Goal: Task Accomplishment & Management: Manage account settings

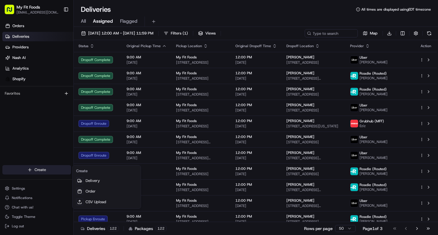
click at [33, 170] on html "My Fit Foods support@myfitfoods.com Toggle Sidebar Orders Deliveries Providers …" at bounding box center [219, 117] width 438 height 235
click at [86, 179] on link "Delivery" at bounding box center [107, 180] width 66 height 11
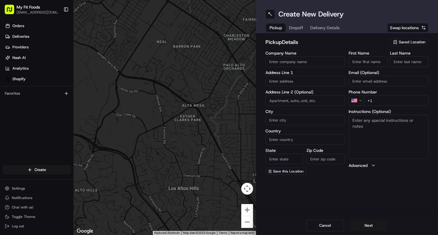
click at [398, 40] on div "Saved Location" at bounding box center [408, 42] width 39 height 7
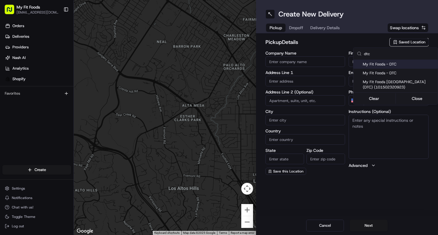
type input "dtc"
click at [387, 65] on span "My Fit Foods - DTC" at bounding box center [398, 64] width 72 height 5
type input "My Fit Foods - DTC"
type input "8000 E Belleview Ave"
type input "d 60"
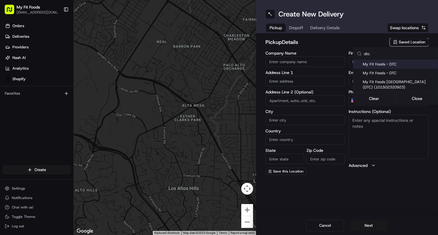
type input "Greenwood Village"
type input "US"
type input "CO"
type input "80111"
type input "+1 303 942 1514"
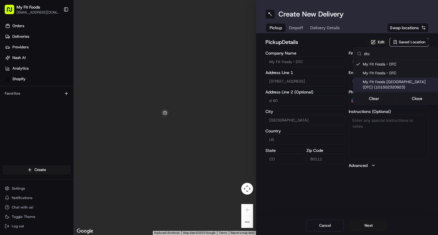
click at [365, 192] on html "My Fit Foods support@myfitfoods.com Toggle Sidebar Orders Deliveries Providers …" at bounding box center [219, 117] width 438 height 235
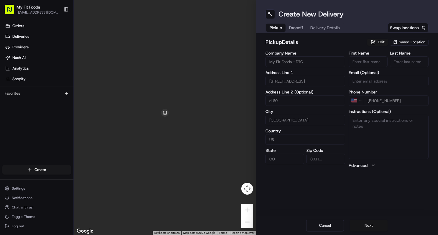
click at [362, 227] on button "Next" at bounding box center [368, 226] width 38 height 12
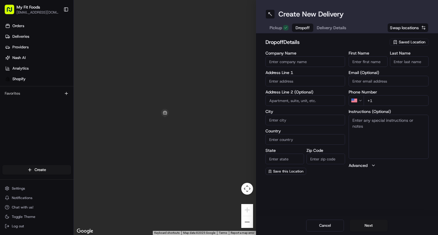
click at [357, 63] on input "First Name" at bounding box center [367, 61] width 39 height 11
type input "Nicolas"
click at [405, 59] on input "Last Name" at bounding box center [409, 61] width 39 height 11
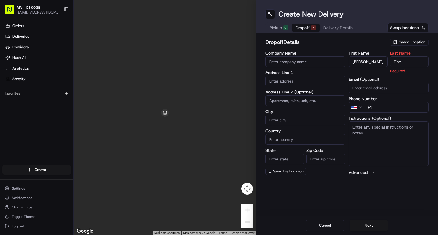
type input "Fine"
click at [395, 141] on textarea "Instructions (Optional)" at bounding box center [388, 143] width 80 height 44
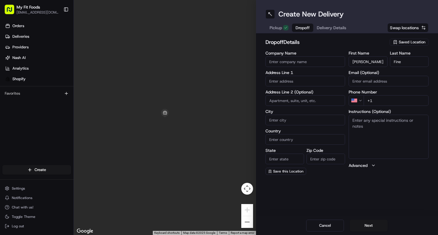
paste textarea "#849123 Complete"
drag, startPoint x: 375, startPoint y: 128, endPoint x: 340, endPoint y: 128, distance: 34.8
click at [340, 128] on div "Company Name Address Line 1 Address Line 2 (Optional) City Country State Zip Co…" at bounding box center [346, 113] width 163 height 124
type textarea "#849123 replacement delivery"
click at [279, 81] on input "text" at bounding box center [305, 81] width 80 height 11
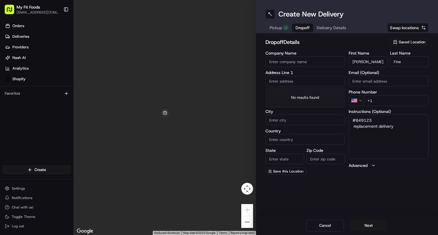
paste input "4327 Wilson Peak Drive Castle Rock CO 80104"
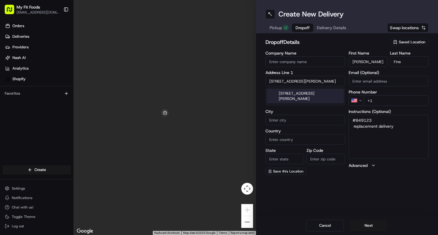
click at [285, 99] on div "4327 Wilson Peak Drive, Castle Rock, CO 80104" at bounding box center [305, 96] width 77 height 14
type input "4327 Wilson Peak Dr, Castle Rock, CO 80104, USA"
type input "Castle Rock"
type input "United States"
type input "CO"
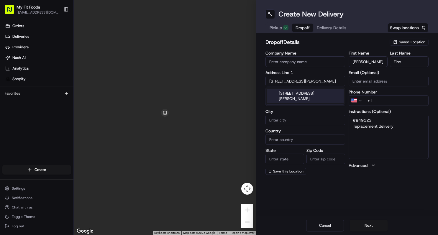
type input "80104"
type input "4327 Wilson Peak Drive"
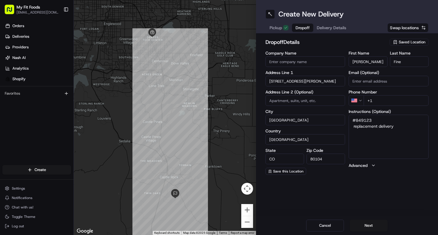
click at [379, 98] on input "+1" at bounding box center [395, 100] width 65 height 11
paste input "tel"
click at [379, 98] on input "+1" at bounding box center [395, 100] width 65 height 11
paste input "tel"
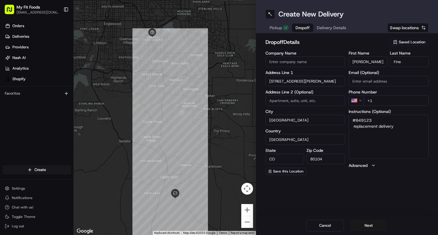
click at [374, 105] on input "+1" at bounding box center [395, 100] width 65 height 11
paste input "303 590 8203"
type input "+1 303 590 8203"
click at [366, 183] on div "Create New Delivery Pickup Dropoff Delivery Details Swap locations dropoff Deta…" at bounding box center [347, 117] width 182 height 235
click at [370, 225] on button "Next" at bounding box center [368, 226] width 38 height 12
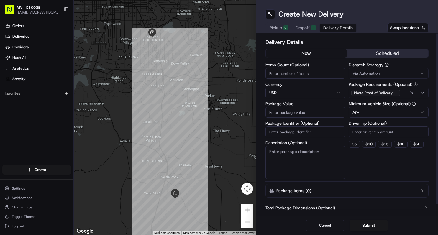
click at [308, 72] on input "Items Count (Optional)" at bounding box center [305, 73] width 80 height 11
paste input "92.63"
type input "92.63"
drag, startPoint x: 303, startPoint y: 73, endPoint x: 259, endPoint y: 73, distance: 43.9
click at [259, 74] on div "Delivery Details now scheduled Items Count (Optional) 92.63 Currency USD Packag…" at bounding box center [347, 124] width 182 height 183
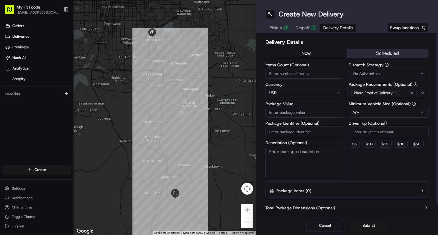
click at [283, 112] on input "Package Value" at bounding box center [305, 112] width 80 height 11
paste input "92.63"
type input "92.63"
click at [367, 168] on div "Dispatch Strategy Via Automation Package Requirements (Optional) Photo Proof of…" at bounding box center [388, 121] width 80 height 116
click at [284, 71] on input "Items Count (Optional)" at bounding box center [305, 73] width 80 height 11
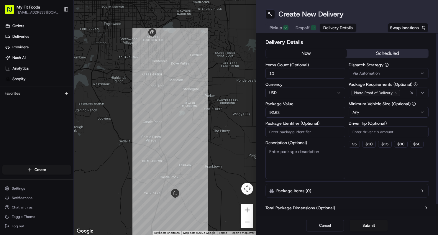
type input "10"
click at [293, 152] on textarea "Description (Optional)" at bounding box center [305, 162] width 80 height 33
paste textarea "#849123 Complete"
drag, startPoint x: 294, startPoint y: 157, endPoint x: 249, endPoint y: 160, distance: 45.2
click at [249, 160] on div "← Move left → Move right ↑ Move up ↓ Move down + Zoom in - Zoom out Home Jump l…" at bounding box center [256, 117] width 364 height 235
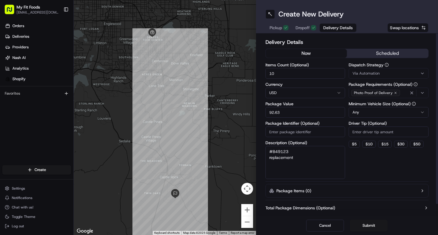
type textarea "#849123 replacement"
click at [368, 164] on div "Dispatch Strategy Via Automation Package Requirements (Optional) Photo Proof of…" at bounding box center [388, 121] width 80 height 116
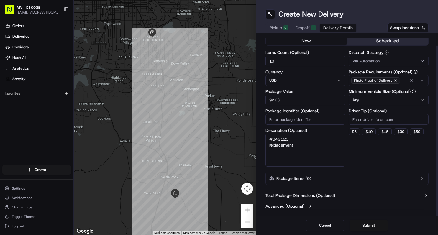
click at [370, 227] on button "Submit" at bounding box center [368, 226] width 38 height 12
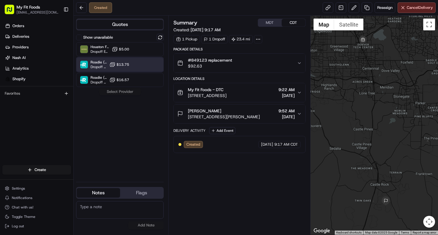
click at [118, 68] on div "Roadie (Routed) Dropoff ETA - $13.75" at bounding box center [120, 64] width 88 height 14
click at [118, 113] on div "Show unavailable Houston Fleet Dropoff ETA - $5.00 Roadie (Routed) Dropoff ETA …" at bounding box center [120, 105] width 88 height 143
click at [170, 18] on div "Summary MDT CDT Created: 08/17/2025 9:17 AM 1 Pickup 1 Dropoff 23.4 mi Package …" at bounding box center [239, 125] width 142 height 219
click at [80, 9] on button at bounding box center [81, 7] width 11 height 11
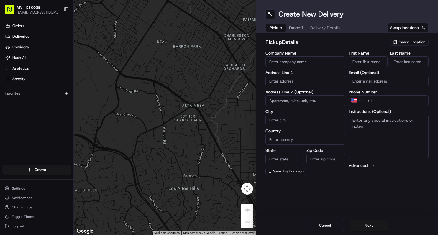
click at [410, 43] on span "Saved Location" at bounding box center [411, 41] width 27 height 5
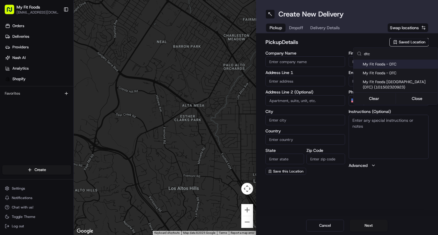
type input "dtc"
click at [380, 61] on div "My Fit Foods - DTC" at bounding box center [395, 64] width 84 height 9
type input "My Fit Foods - DTC"
type input "8000 E Belleview Ave"
type input "d 60"
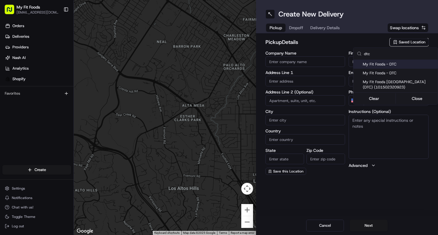
type input "Greenwood Village"
type input "US"
type input "CO"
type input "80111"
type input "+1 303 942 1514"
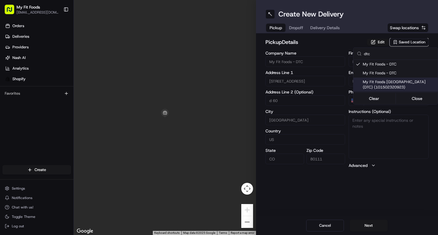
click at [374, 197] on html "My Fit Foods support@myfitfoods.com Toggle Sidebar Orders Deliveries Providers …" at bounding box center [219, 117] width 438 height 235
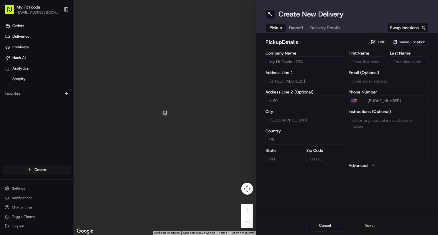
click at [372, 222] on button "Next" at bounding box center [368, 226] width 38 height 12
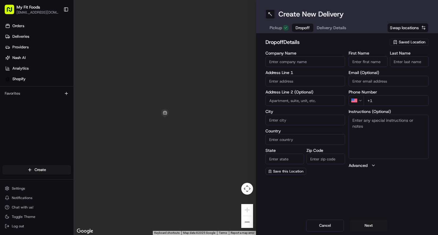
drag, startPoint x: 372, startPoint y: 222, endPoint x: 413, endPoint y: 119, distance: 110.6
click at [408, 124] on div "Create New Delivery Pickup Dropoff Delivery Details Swap locations dropoff Deta…" at bounding box center [347, 117] width 182 height 235
click at [362, 62] on input "First Name" at bounding box center [367, 61] width 39 height 11
type input "Nicolas"
click at [400, 60] on input "Last Name" at bounding box center [409, 61] width 39 height 11
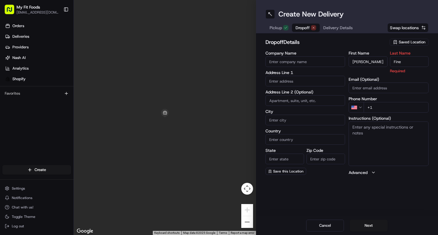
type input "Fine"
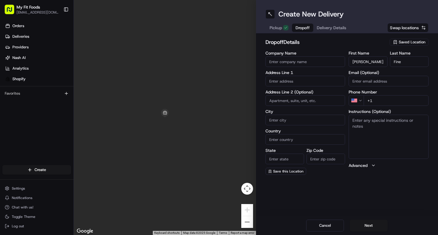
click at [381, 101] on input "+1" at bounding box center [395, 100] width 65 height 11
paste input "1 303 590 8203"
click at [378, 99] on input "+1 1 303 590 8203" at bounding box center [395, 100] width 65 height 11
type input "+1 303 590 8203"
click at [276, 77] on input "text" at bounding box center [305, 81] width 80 height 11
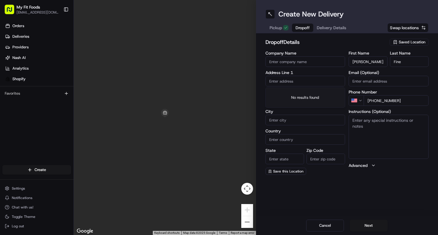
paste input "4327 Wilson Peak Drive Castle Rock CO 80104"
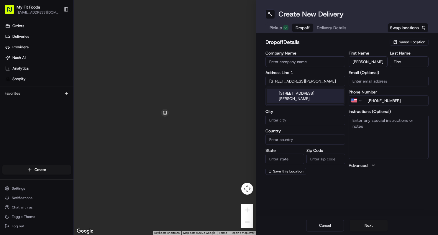
click at [289, 99] on div "4327 Wilson Peak Drive, Castle Rock, CO 80104" at bounding box center [305, 96] width 77 height 14
type input "[STREET_ADDRESS][PERSON_NAME]"
type input "Castle Rock"
type input "United States"
type input "CO"
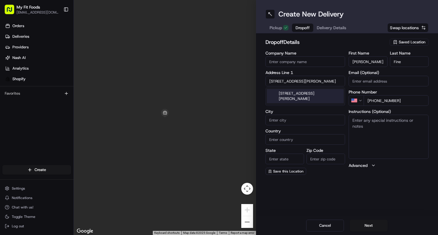
type input "80104"
type input "4327 Wilson Peak Drive"
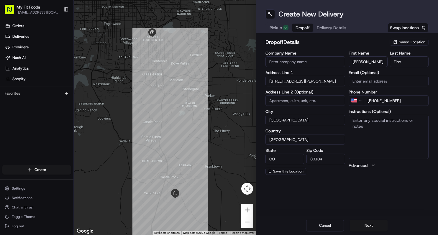
click at [366, 121] on textarea "Instructions (Optional)" at bounding box center [388, 137] width 80 height 44
paste textarea "#849123"
drag, startPoint x: 399, startPoint y: 121, endPoint x: 319, endPoint y: 123, distance: 79.9
click at [319, 123] on div "Company Name Address Line 1 4327 Wilson Peak Drive Address Line 2 (Optional) Ci…" at bounding box center [346, 113] width 163 height 124
click at [418, 123] on textarea "#849123 replacement" at bounding box center [388, 137] width 80 height 44
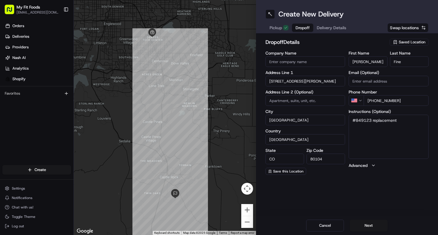
click at [418, 123] on textarea "#849123 replacement" at bounding box center [388, 137] width 80 height 44
type textarea "#849123 replacement"
click at [398, 172] on div "First Name Nicolas Last Name Fine Email (Optional) Phone Number US +1 303 590 8…" at bounding box center [388, 113] width 80 height 124
click at [366, 226] on button "Next" at bounding box center [368, 226] width 38 height 12
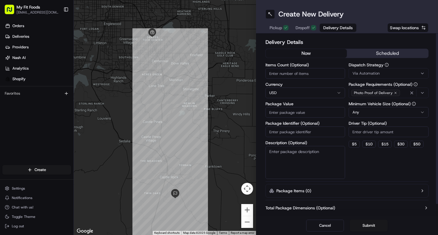
click at [376, 74] on span "Via Automation" at bounding box center [365, 73] width 27 height 5
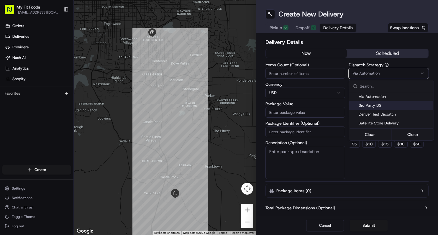
click at [375, 105] on span "3rd Party DS" at bounding box center [394, 105] width 72 height 5
click at [319, 77] on html "My Fit Foods support@myfitfoods.com Toggle Sidebar Orders Deliveries Providers …" at bounding box center [219, 117] width 438 height 235
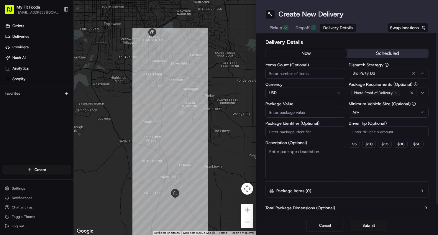
click at [293, 156] on textarea "Description (Optional)" at bounding box center [305, 162] width 80 height 33
paste textarea "#849123 replacement"
type textarea "#849123 replacement"
click at [278, 72] on input "Items Count (Optional)" at bounding box center [305, 73] width 80 height 11
type input "10"
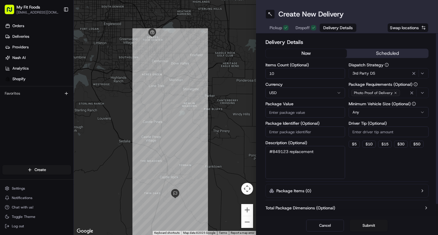
click at [289, 130] on input "Package Identifier (Optional)" at bounding box center [305, 131] width 80 height 11
paste input "$92.63"
type input "$92.63"
click at [372, 161] on div "Dispatch Strategy 3rd Party DS Package Requirements (Optional) Photo Proof of D…" at bounding box center [388, 121] width 80 height 116
click at [355, 145] on button "$ 5" at bounding box center [353, 144] width 11 height 7
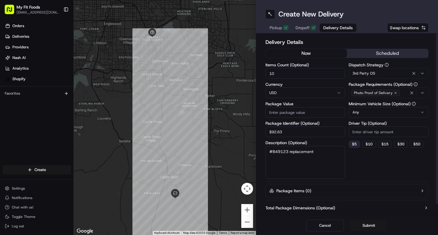
type input "5"
click at [368, 168] on div "Dispatch Strategy 3rd Party DS Package Requirements (Optional) Photo Proof of D…" at bounding box center [388, 121] width 80 height 116
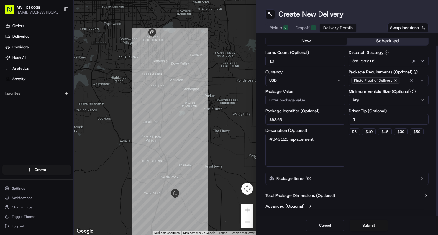
click at [373, 227] on button "Submit" at bounding box center [368, 226] width 38 height 12
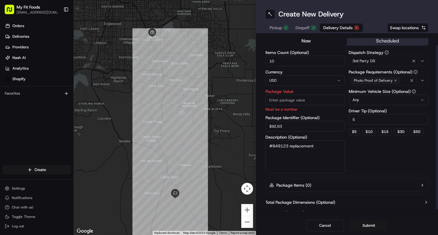
drag, startPoint x: 300, startPoint y: 124, endPoint x: 240, endPoint y: 124, distance: 59.5
click at [240, 124] on div "← Move left → Move right ↑ Move up ↓ Move down + Zoom in - Zoom out Home Jump l…" at bounding box center [256, 117] width 364 height 235
click at [293, 103] on input "Package Value" at bounding box center [305, 100] width 80 height 11
paste input "92.63"
type input "92.63"
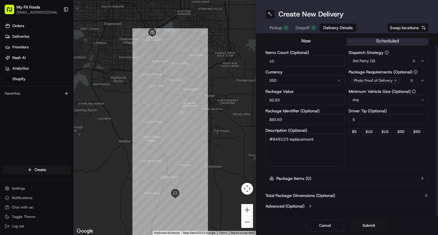
drag, startPoint x: 293, startPoint y: 130, endPoint x: 253, endPoint y: 128, distance: 40.7
click at [253, 128] on div "← Move left → Move right ↑ Move up ↓ Move down + Zoom in - Zoom out Home Jump l…" at bounding box center [256, 117] width 364 height 235
type input "$"
click at [369, 158] on div "Dispatch Strategy 3rd Party DS Package Requirements (Optional) Photo Proof of D…" at bounding box center [388, 108] width 80 height 116
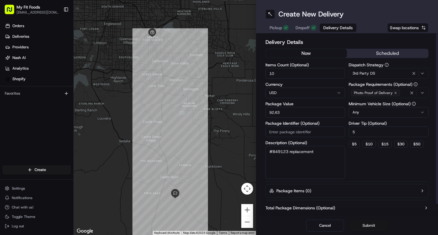
click at [369, 224] on button "Submit" at bounding box center [368, 226] width 38 height 12
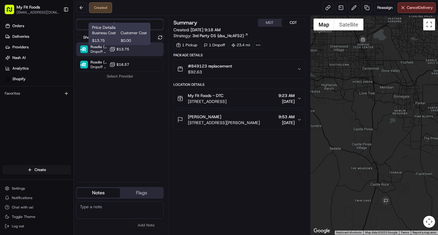
click at [116, 47] on button "$13.75" at bounding box center [119, 49] width 20 height 6
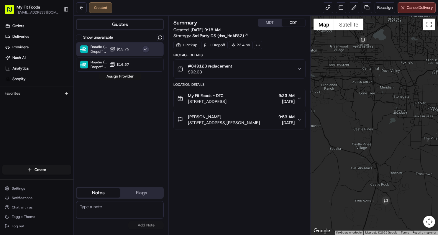
click at [116, 76] on button "Assign Provider" at bounding box center [120, 76] width 42 height 7
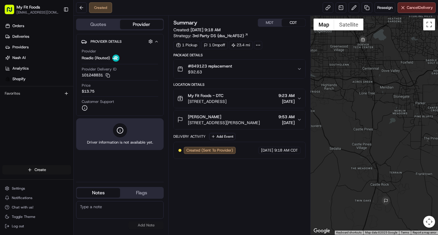
click at [43, 167] on html "My Fit Foods support@myfitfoods.com Toggle Sidebar Orders Deliveries Providers …" at bounding box center [219, 117] width 438 height 235
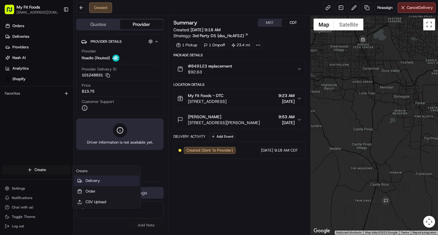
click at [84, 181] on link "Delivery" at bounding box center [107, 180] width 66 height 11
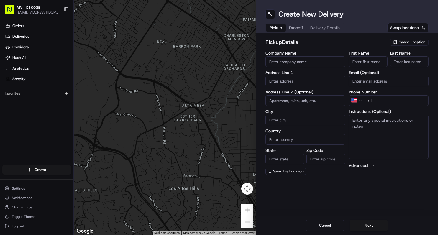
click at [403, 37] on div "pickup Details Saved Location Company Name Address Line 1 Address Line 2 (Optio…" at bounding box center [347, 106] width 182 height 146
click at [404, 41] on span "Saved Location" at bounding box center [411, 41] width 27 height 5
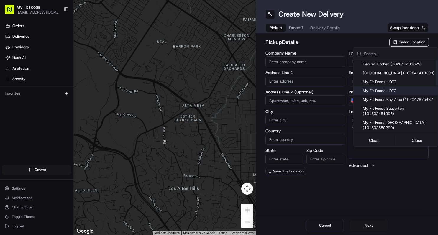
click at [379, 90] on span "My Fit Foods - DTC" at bounding box center [398, 90] width 72 height 5
type input "My Fit Foods - DTC"
type input "8000 E Belleview Ave"
type input "d 60"
type input "Greenwood Village"
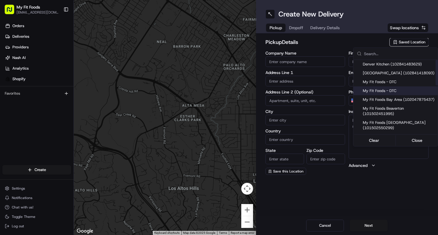
type input "US"
type input "CO"
type input "80111"
type input "+1 303 942 1514"
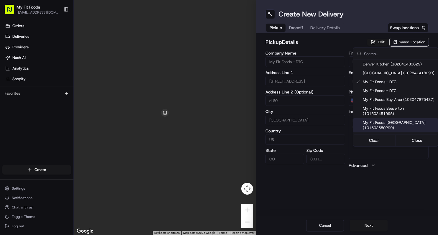
click at [370, 223] on html "My Fit Foods support@myfitfoods.com Toggle Sidebar Orders Deliveries Providers …" at bounding box center [219, 117] width 438 height 235
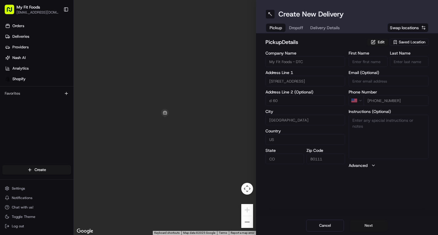
click at [370, 227] on button "Next" at bounding box center [368, 226] width 38 height 12
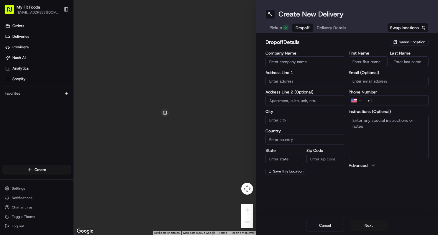
click at [365, 63] on input "First Name" at bounding box center [367, 61] width 39 height 11
type input "Stephanie"
click at [397, 63] on input "Last Name" at bounding box center [409, 61] width 39 height 11
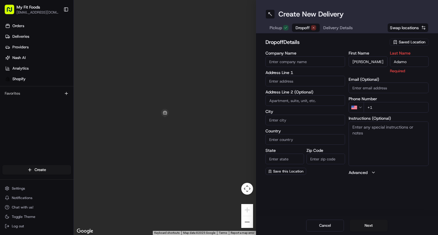
type input "Adamo"
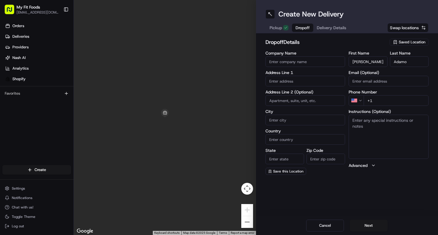
click at [278, 102] on input at bounding box center [305, 100] width 80 height 11
paste input "1319 Elizabeth Street Denver CO 80206"
type input "1319 Elizabeth Street Denver CO 80206"
click at [302, 98] on input "1319 Elizabeth Street Denver CO 80206" at bounding box center [305, 100] width 80 height 11
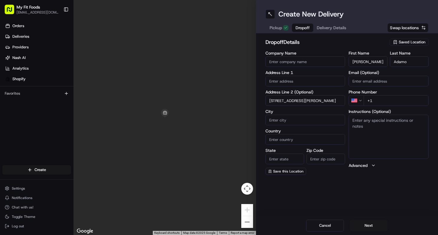
click at [302, 98] on input "1319 Elizabeth Street Denver CO 80206" at bounding box center [305, 100] width 80 height 11
click at [297, 83] on input "text" at bounding box center [305, 81] width 80 height 11
paste input "1319 Elizabeth Street Denver CO 80206"
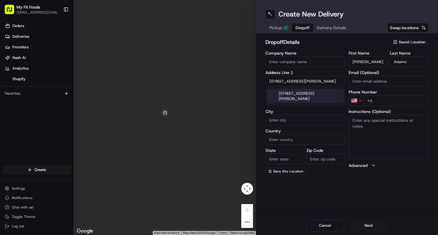
click at [297, 94] on div "1319 Elizabeth Street, Denver, CO 80206" at bounding box center [305, 96] width 77 height 14
type input "[STREET_ADDRESS][PERSON_NAME]"
type input "Denver"
type input "United States"
type input "CO"
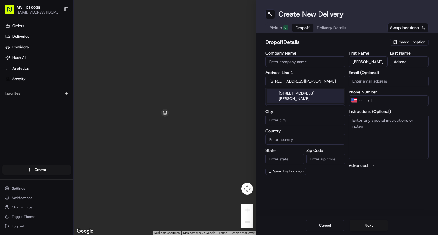
type input "80206"
type input "1319 North Elizabeth Street"
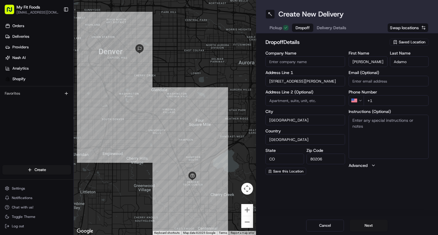
click at [379, 102] on input "+1" at bounding box center [395, 100] width 65 height 11
paste input "tel"
click at [384, 102] on input "+1" at bounding box center [395, 100] width 65 height 11
click at [387, 98] on input "+1" at bounding box center [395, 100] width 65 height 11
paste input "480 688 8072"
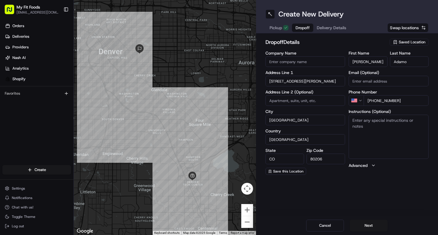
type input "+1 480 688 8072"
click at [387, 126] on textarea "Instructions (Optional)" at bounding box center [388, 137] width 80 height 44
paste textarea "#822518 Complete"
click at [408, 124] on textarea "#822518 replacement" at bounding box center [388, 137] width 80 height 44
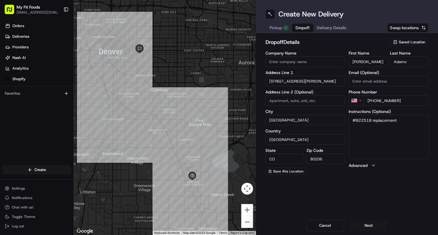
click at [408, 124] on textarea "#822518 replacement" at bounding box center [388, 137] width 80 height 44
type textarea "#822518 replacement"
click at [408, 206] on div "Create New Delivery Pickup Dropoff Delivery Details Swap locations dropoff Deta…" at bounding box center [347, 117] width 182 height 235
click at [372, 226] on button "Next" at bounding box center [368, 226] width 38 height 12
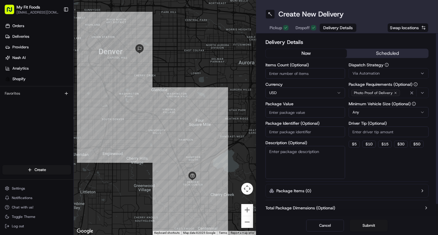
click at [315, 75] on input "Items Count (Optional)" at bounding box center [305, 73] width 80 height 11
click at [311, 153] on textarea "Description (Optional)" at bounding box center [305, 162] width 80 height 33
paste textarea "#822518 replacement"
type textarea "#822518 replacement"
click at [373, 164] on div "Dispatch Strategy Via Automation Package Requirements (Optional) Photo Proof of…" at bounding box center [388, 121] width 80 height 116
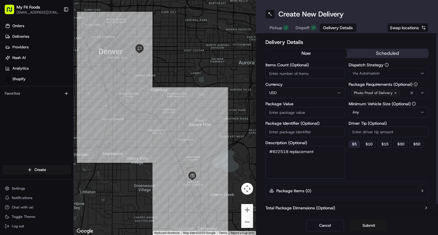
click at [354, 145] on button "$ 5" at bounding box center [353, 144] width 11 height 7
type input "5"
click at [390, 75] on div "Via Automation" at bounding box center [388, 73] width 77 height 5
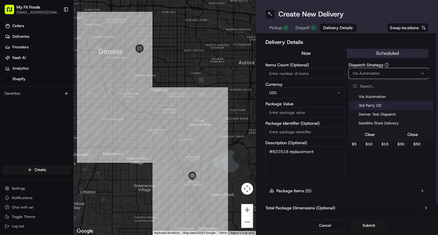
click at [381, 103] on div "3rd Party DS" at bounding box center [391, 105] width 84 height 9
click at [300, 74] on html "My Fit Foods support@myfitfoods.com Toggle Sidebar Orders Deliveries Providers …" at bounding box center [219, 117] width 438 height 235
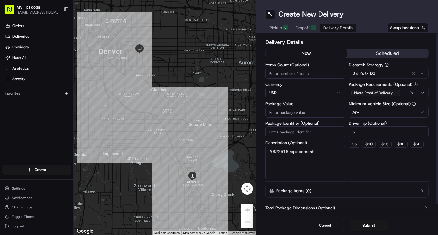
click at [284, 70] on input "Items Count (Optional)" at bounding box center [305, 73] width 80 height 11
type input "6"
click at [295, 113] on input "Package Value" at bounding box center [305, 112] width 80 height 11
paste input "62.88"
type input "62.88"
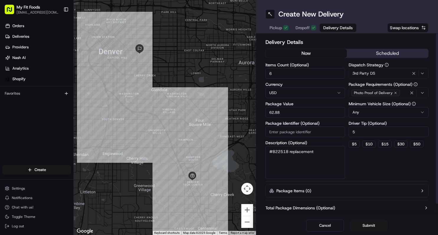
click at [364, 168] on div "Dispatch Strategy 3rd Party DS Package Requirements (Optional) Photo Proof of D…" at bounding box center [388, 121] width 80 height 116
click at [370, 224] on button "Submit" at bounding box center [368, 226] width 38 height 12
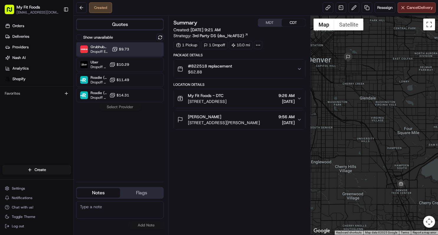
click at [146, 55] on div "Grubhub (MFF) Dropoff ETA 37 minutes $9.73" at bounding box center [120, 49] width 88 height 14
click at [129, 107] on button "Assign Provider" at bounding box center [120, 106] width 42 height 7
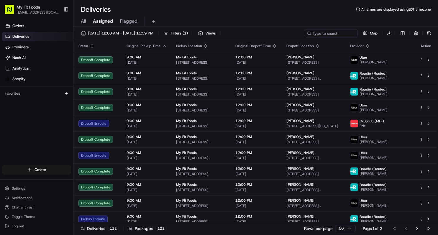
click at [80, 22] on div "All Assigned Flagged" at bounding box center [256, 22] width 364 height 10
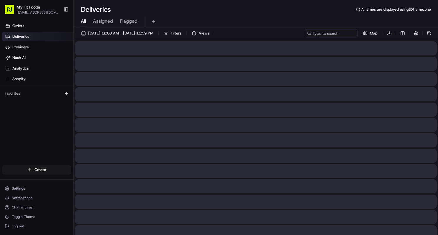
click at [85, 22] on span "All" at bounding box center [83, 21] width 5 height 7
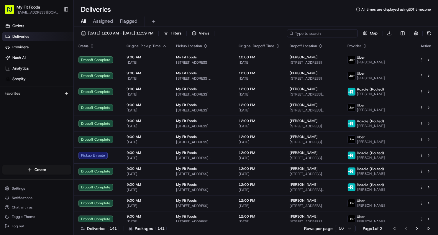
click at [324, 34] on input at bounding box center [322, 33] width 71 height 8
paste input "#849123 Complete"
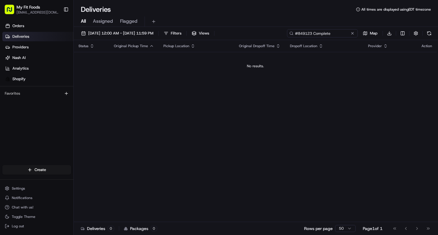
drag, startPoint x: 312, startPoint y: 34, endPoint x: 346, endPoint y: 33, distance: 33.6
click at [346, 33] on input "#849123 Complete" at bounding box center [322, 33] width 71 height 8
type input "#849123"
click at [82, 34] on button "08/17/2025 12:00 AM - 08/17/2025 11:59 PM" at bounding box center [116, 33] width 77 height 8
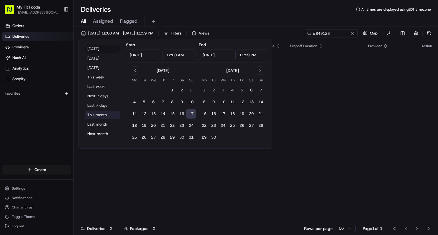
click at [102, 118] on button "This month" at bounding box center [102, 115] width 35 height 8
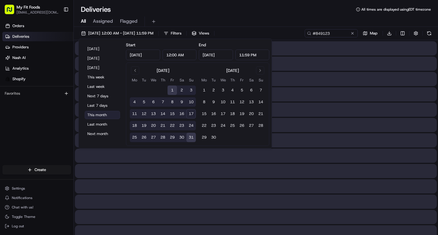
type input "Aug 1, 2025"
type input "Aug 31, 2025"
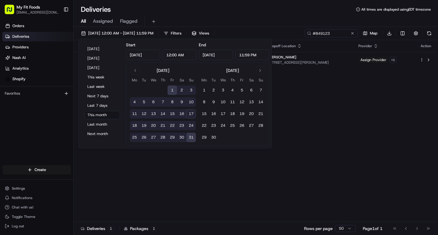
click at [203, 12] on div "Deliveries All times are displayed using EDT timezone" at bounding box center [256, 9] width 364 height 9
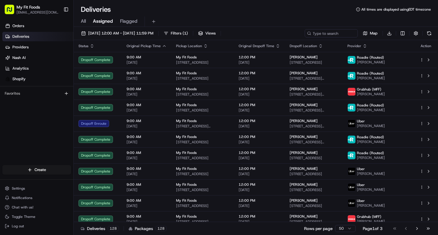
click at [84, 19] on span "All" at bounding box center [83, 21] width 5 height 7
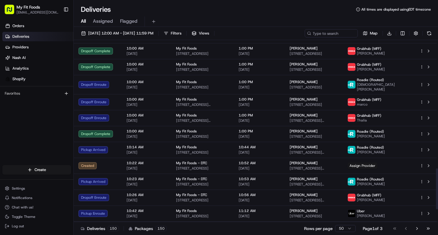
scroll to position [587, 0]
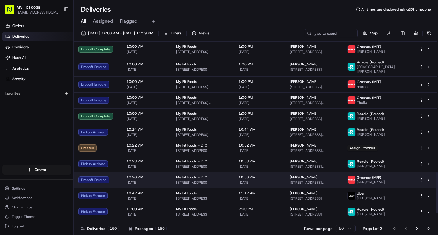
click at [309, 175] on span "[PERSON_NAME]" at bounding box center [303, 177] width 28 height 5
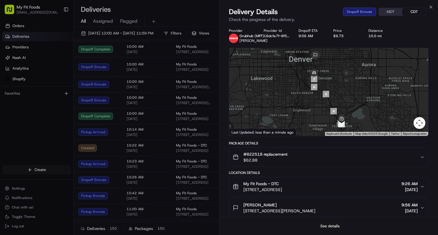
click at [321, 224] on button "See details" at bounding box center [329, 226] width 24 height 8
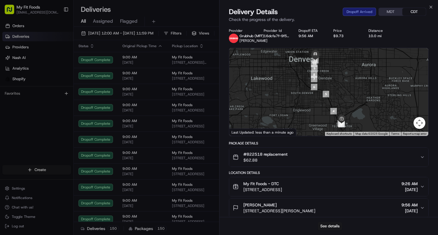
click at [304, 74] on div at bounding box center [328, 92] width 199 height 88
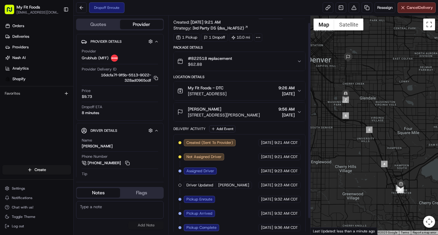
scroll to position [8, 0]
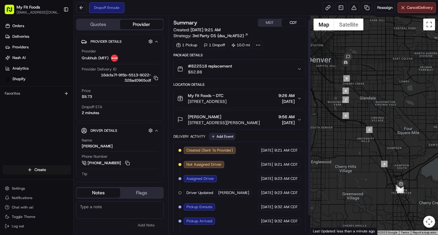
scroll to position [26, 0]
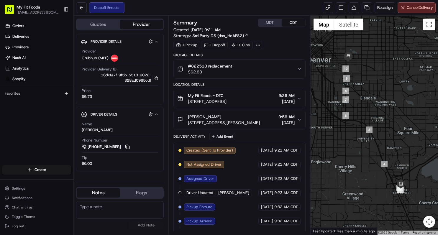
scroll to position [26, 0]
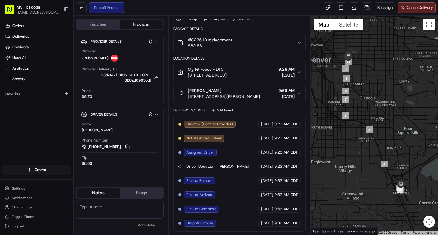
click at [326, 13] on div "Dropoff Enroute Reassign Cancel Delivery" at bounding box center [256, 8] width 364 height 16
click at [326, 9] on link at bounding box center [327, 7] width 11 height 11
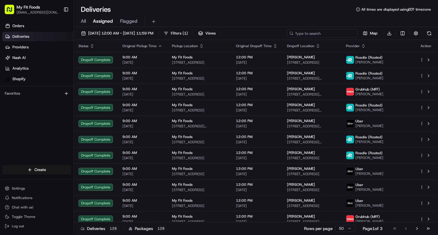
click at [327, 31] on input at bounding box center [322, 33] width 71 height 8
paste input "863390"
type input "863390"
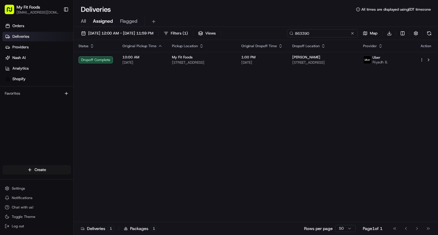
click at [314, 33] on input "863390" at bounding box center [322, 33] width 71 height 8
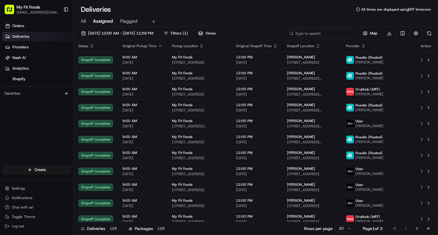
paste input "#822518"
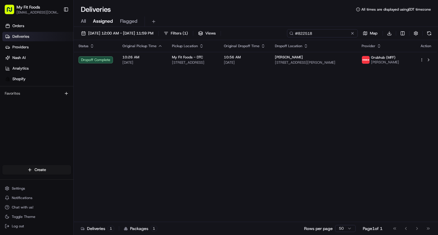
type input "#822518"
